Goal: Register for event/course

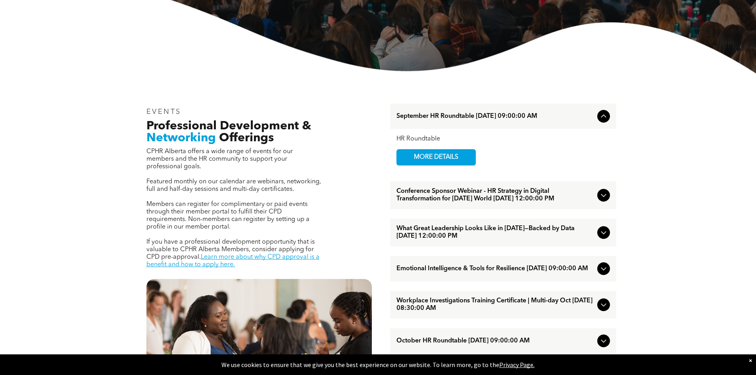
scroll to position [198, 0]
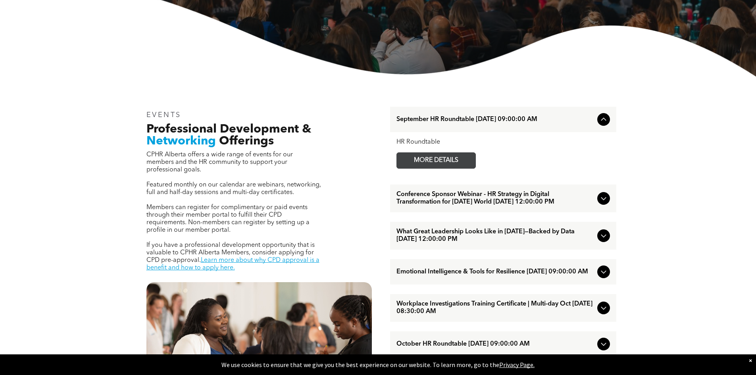
click at [447, 162] on span "MORE DETAILS" at bounding box center [436, 160] width 63 height 15
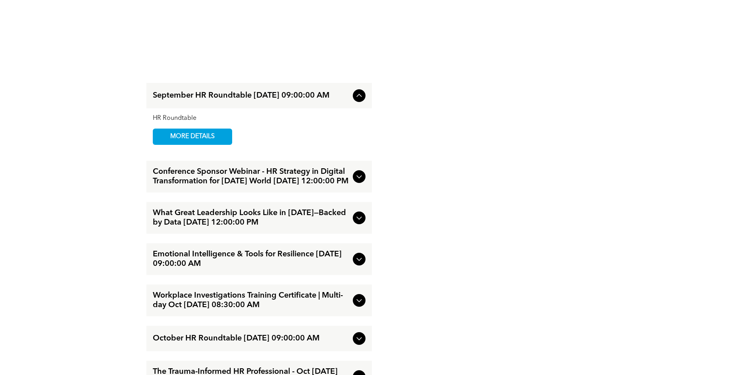
scroll to position [1270, 0]
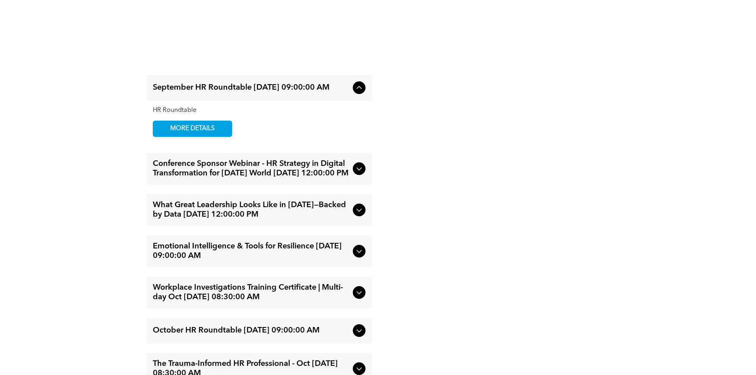
click at [356, 90] on icon at bounding box center [359, 88] width 10 height 10
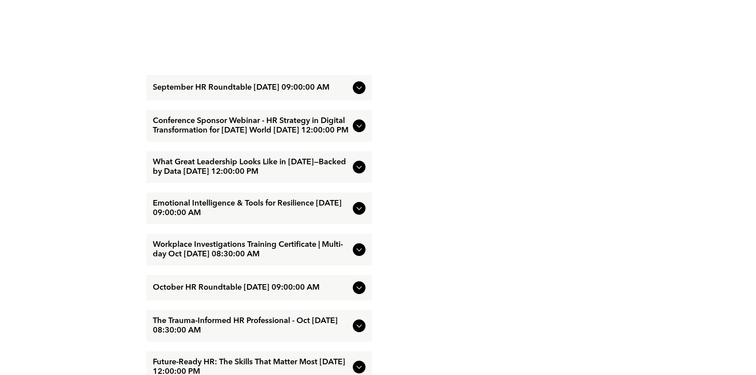
click at [356, 90] on icon at bounding box center [359, 88] width 10 height 10
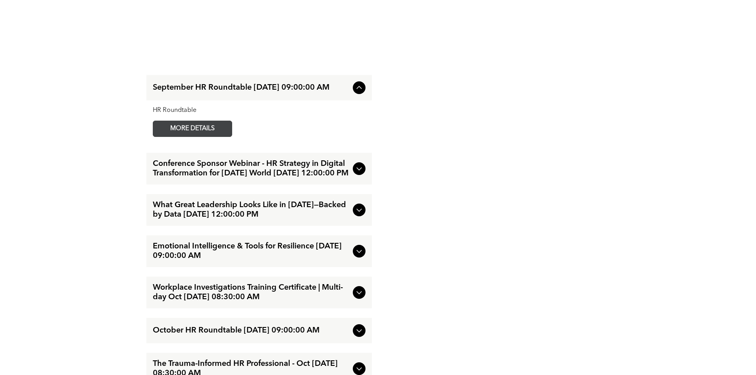
click at [198, 135] on span "MORE DETAILS" at bounding box center [192, 128] width 63 height 15
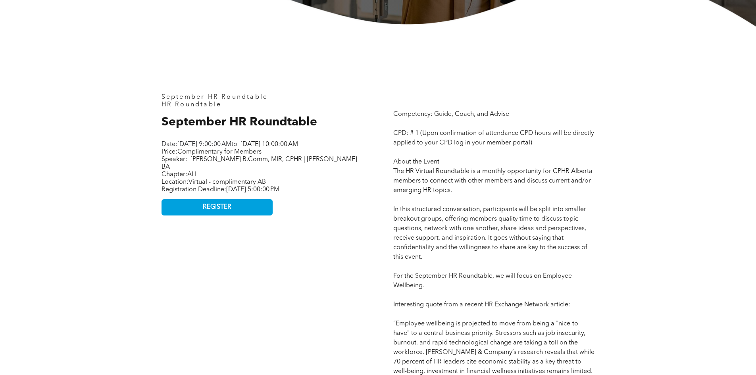
scroll to position [317, 0]
